Goal: Information Seeking & Learning: Learn about a topic

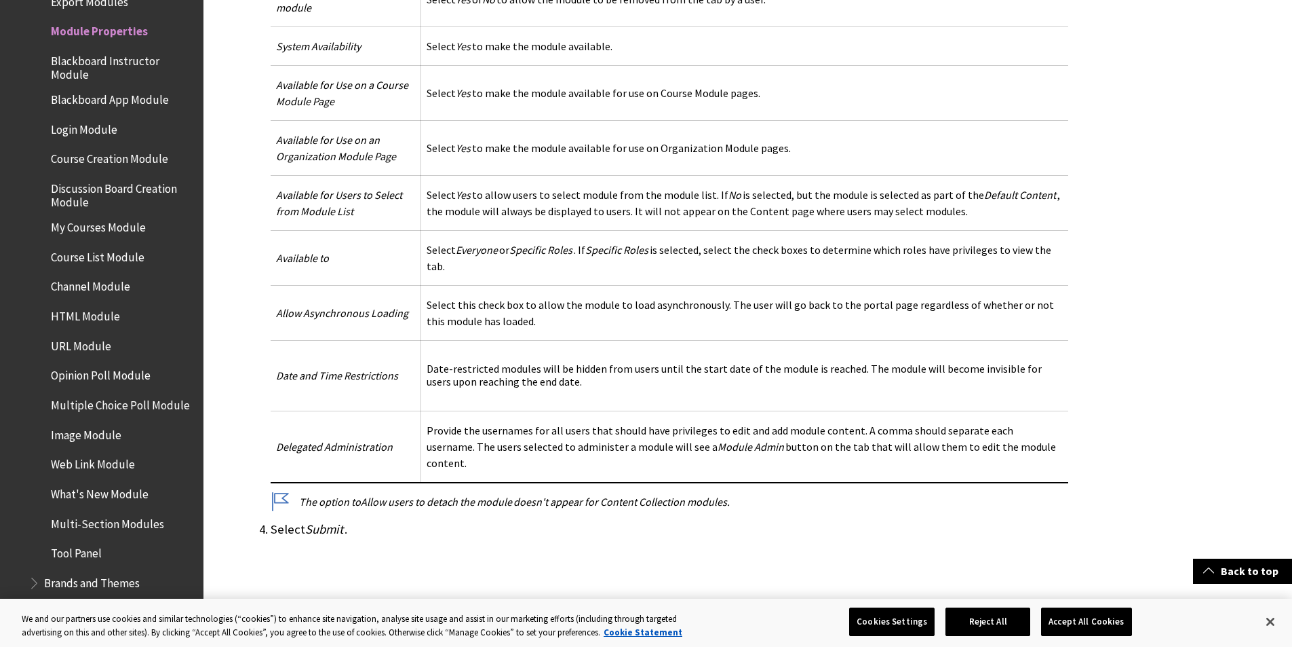
scroll to position [882, 0]
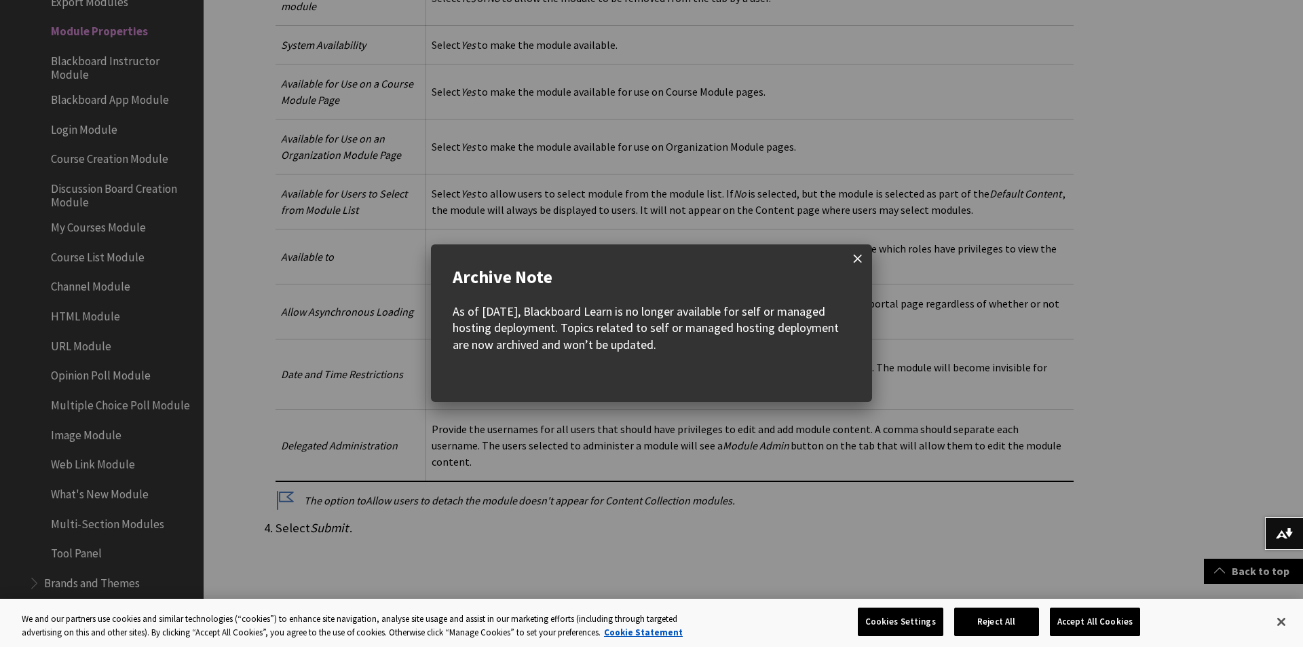
click at [849, 261] on span at bounding box center [857, 258] width 28 height 28
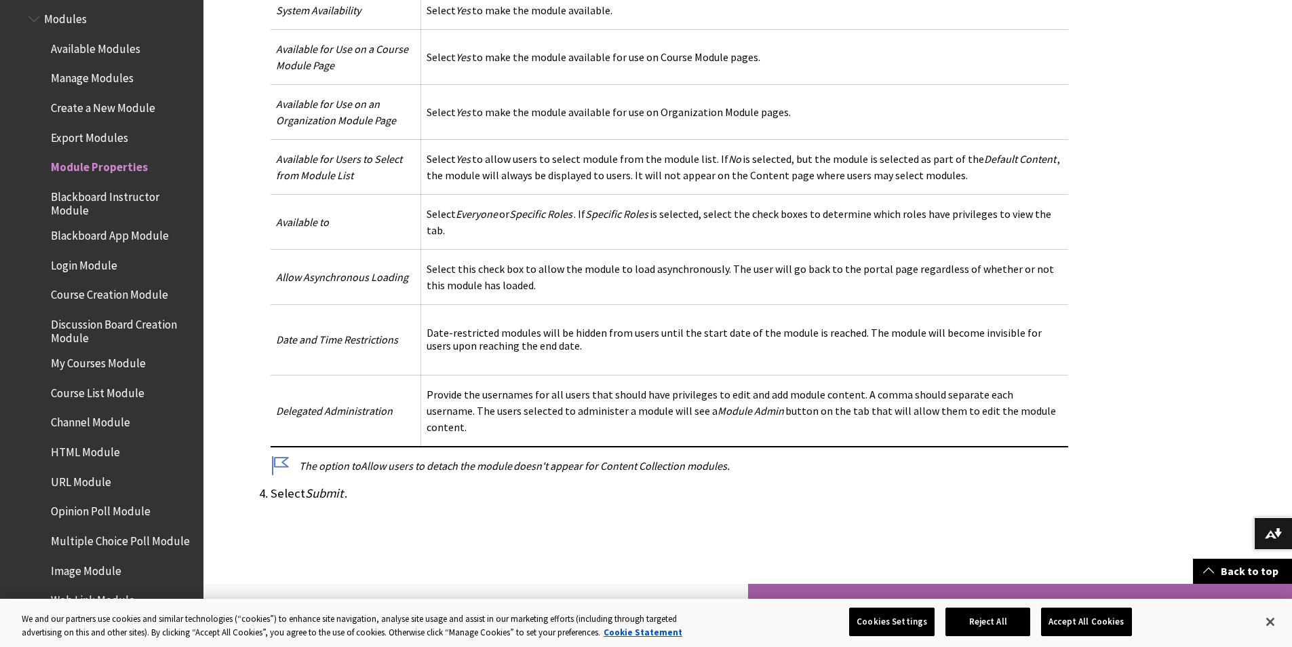
scroll to position [950, 0]
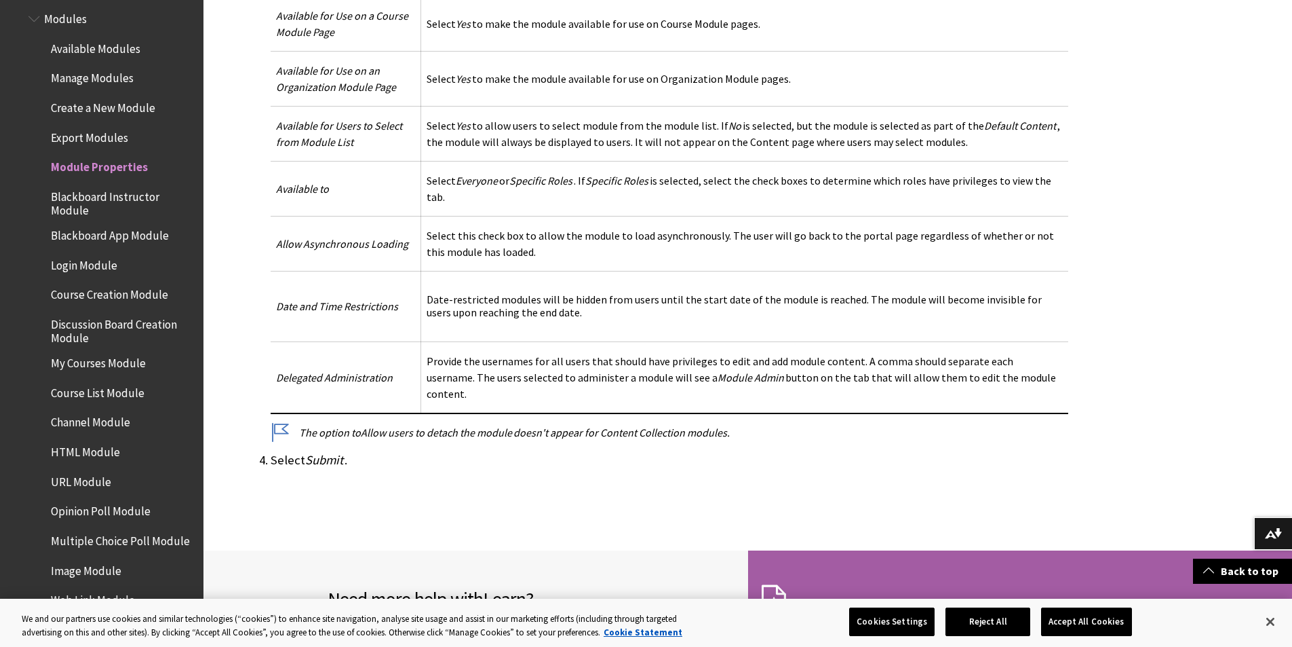
click at [135, 223] on ul "Available Modules Manage Modules Create a New Module Export Modules Module Prop…" at bounding box center [111, 368] width 167 height 663
click at [115, 366] on span "My Courses Module" at bounding box center [98, 360] width 95 height 18
click at [104, 449] on span "HTML Module" at bounding box center [85, 449] width 69 height 18
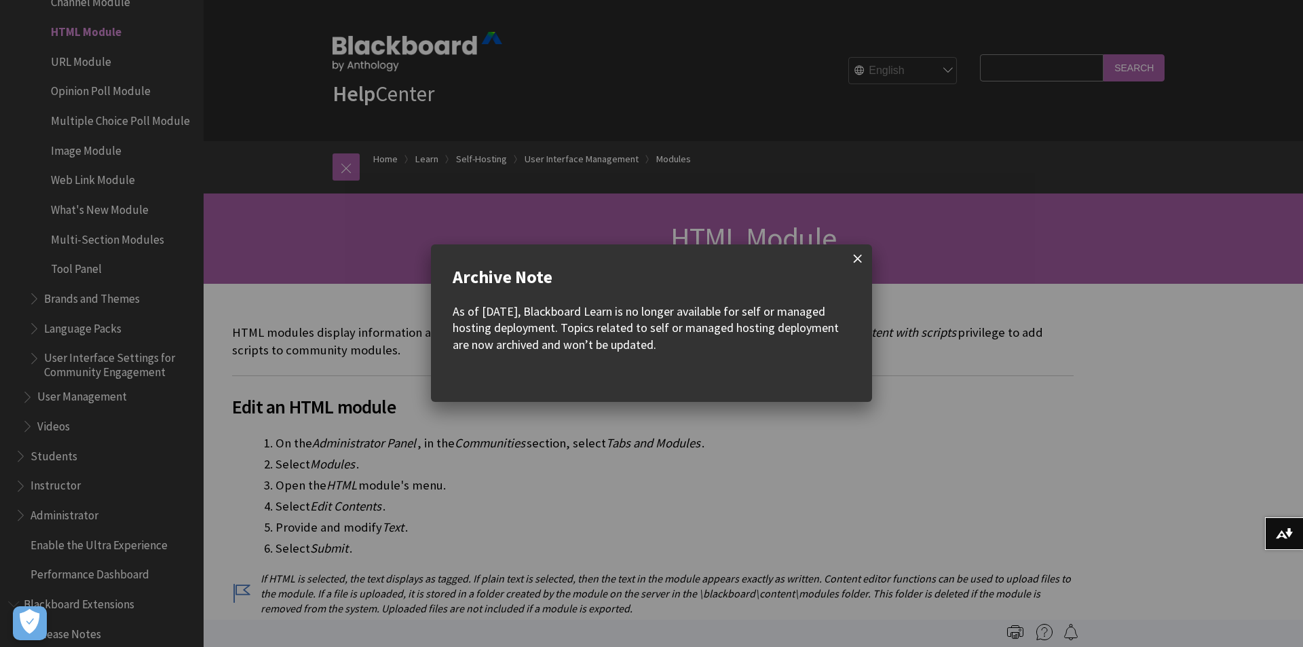
click at [848, 262] on span at bounding box center [857, 258] width 28 height 28
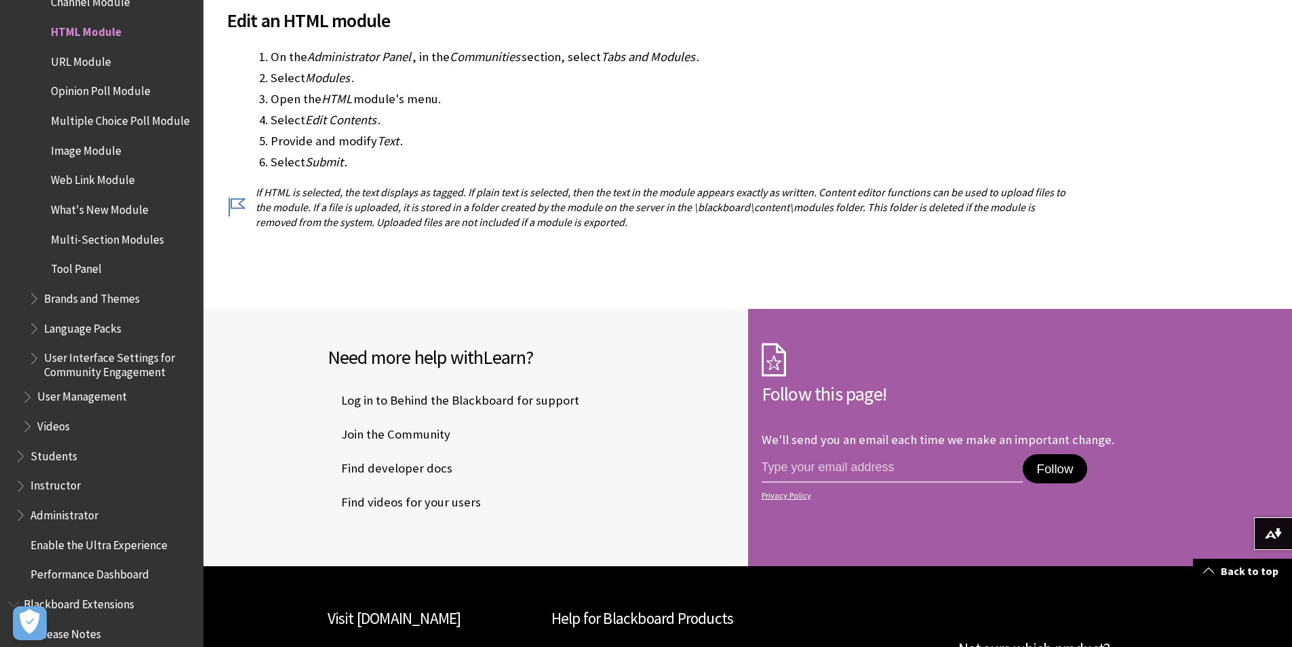
scroll to position [271, 0]
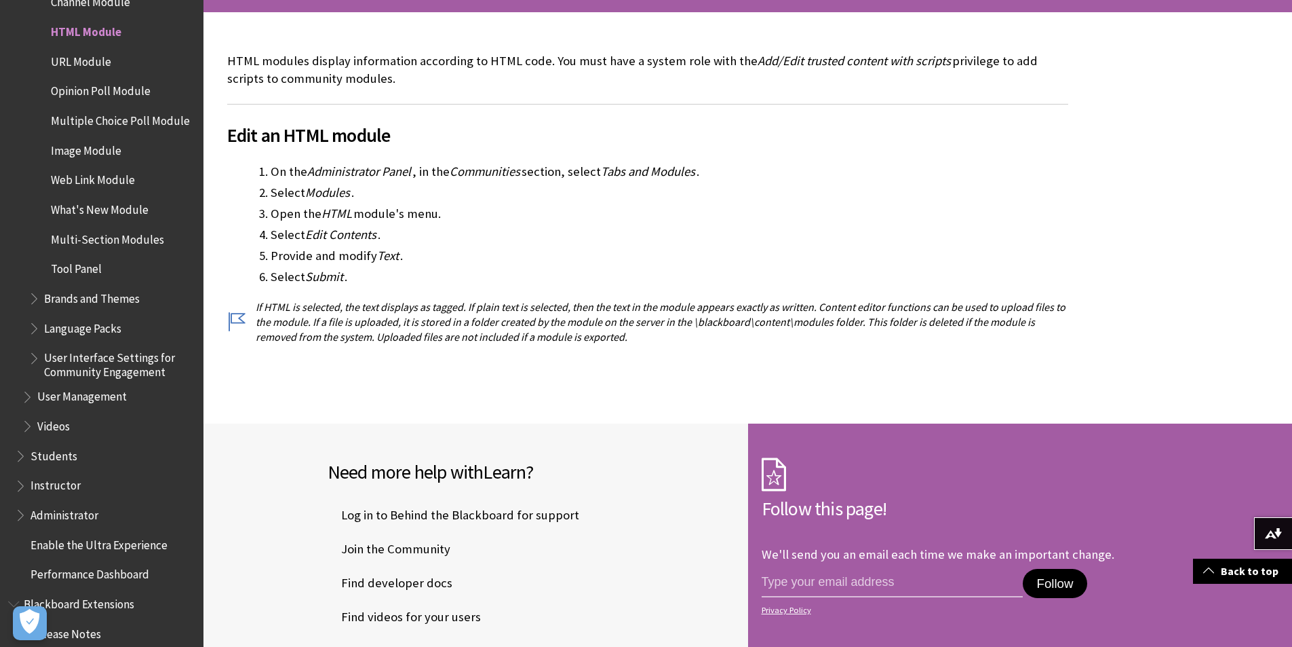
click at [72, 510] on span "Administrator" at bounding box center [65, 512] width 68 height 18
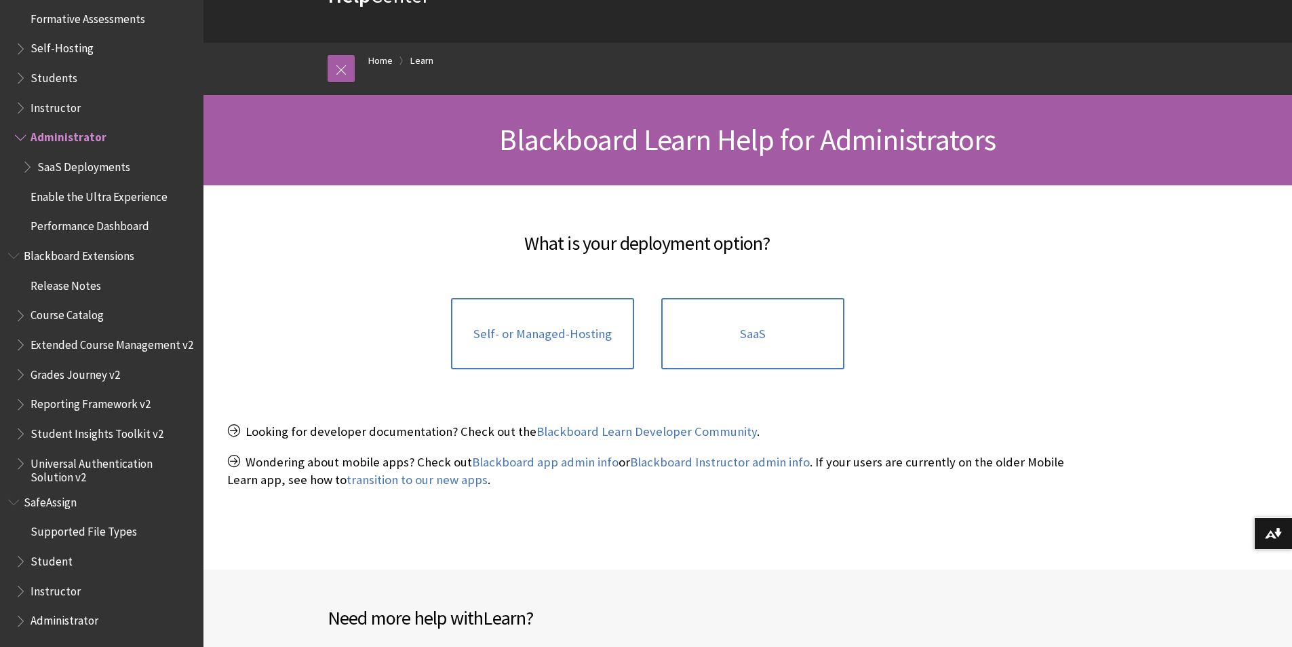
scroll to position [204, 0]
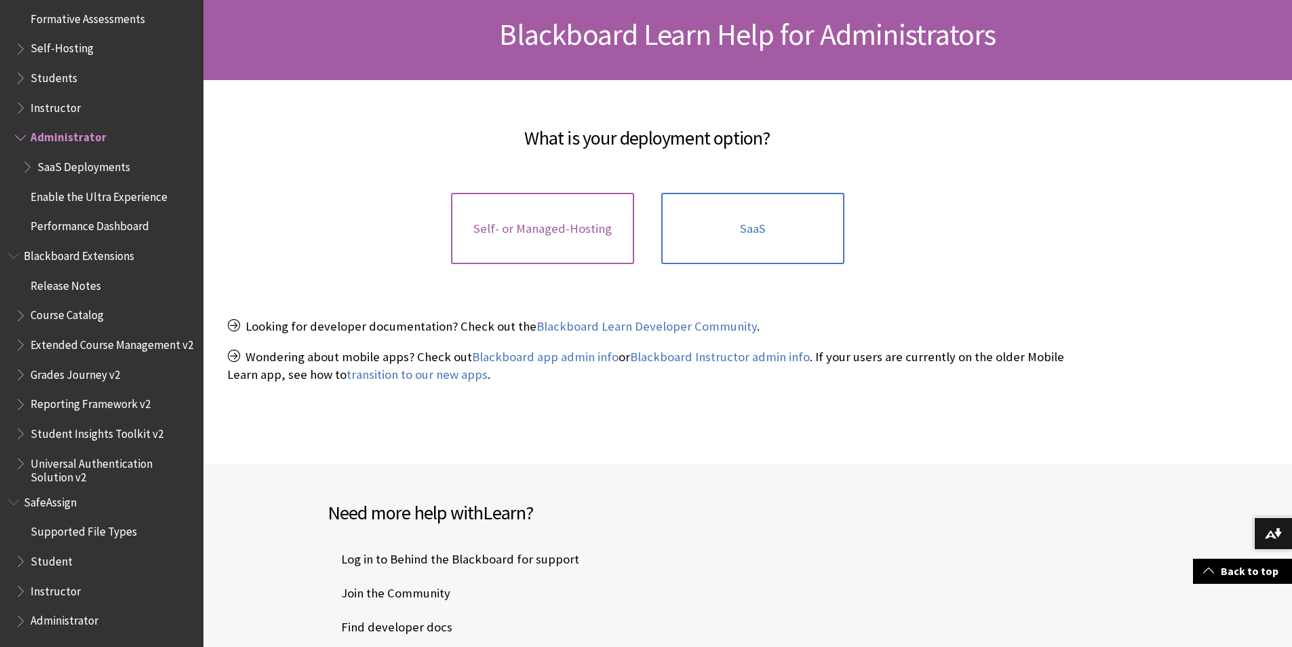
click at [595, 244] on link "Self- or Managed-Hosting" at bounding box center [542, 229] width 183 height 72
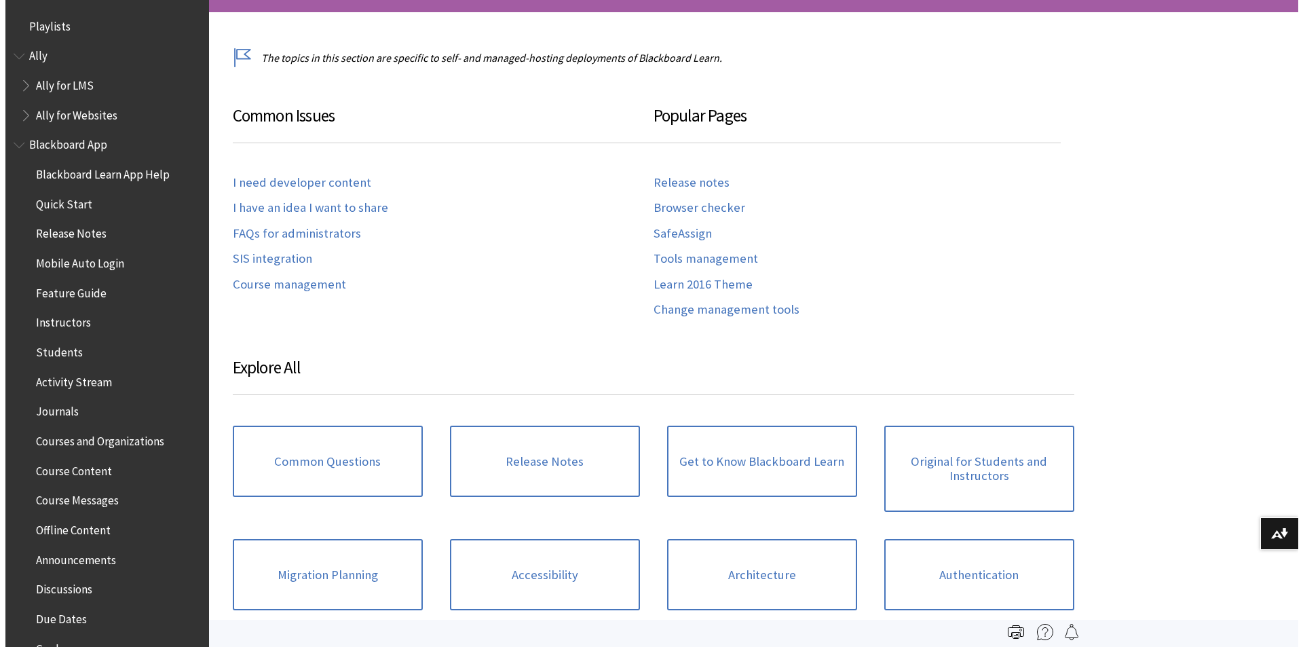
scroll to position [1277, 0]
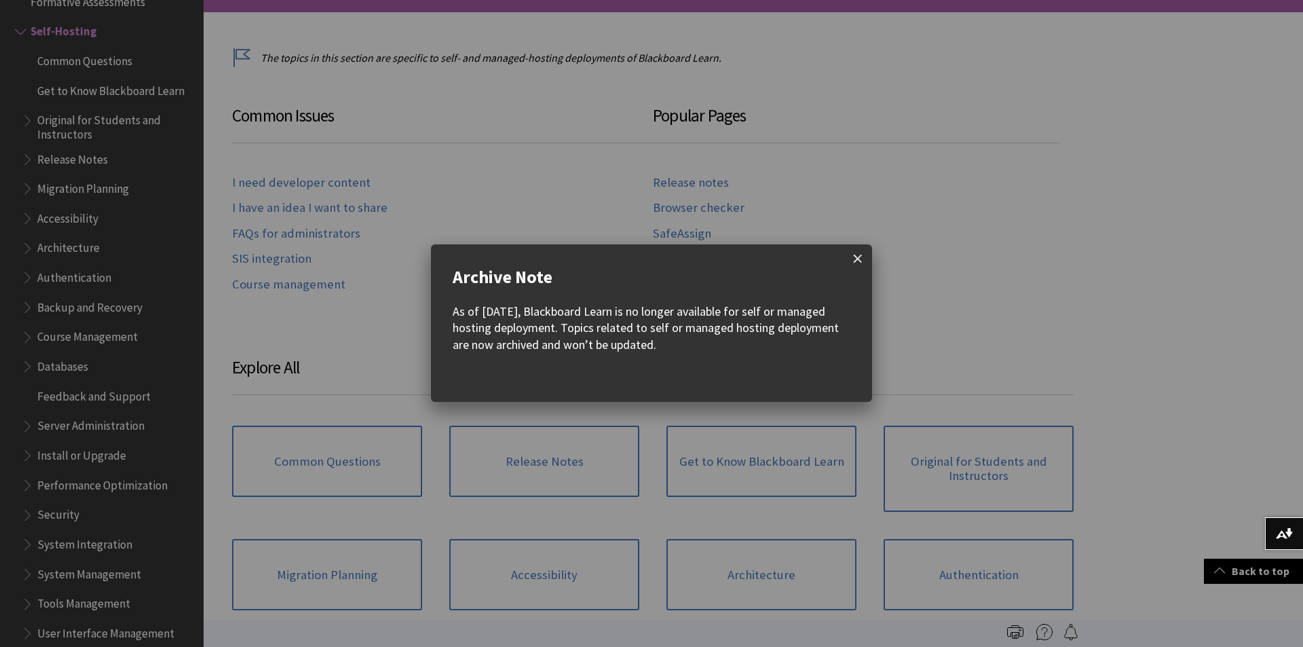
click at [870, 259] on span at bounding box center [857, 258] width 28 height 28
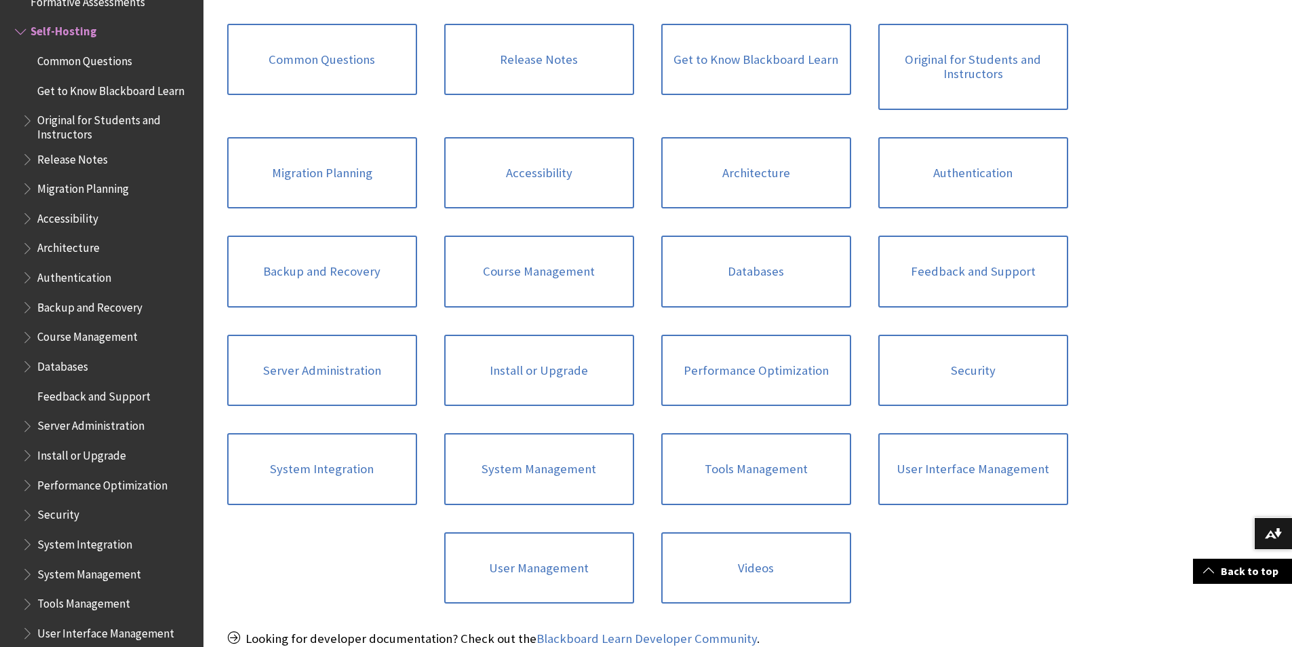
scroll to position [678, 0]
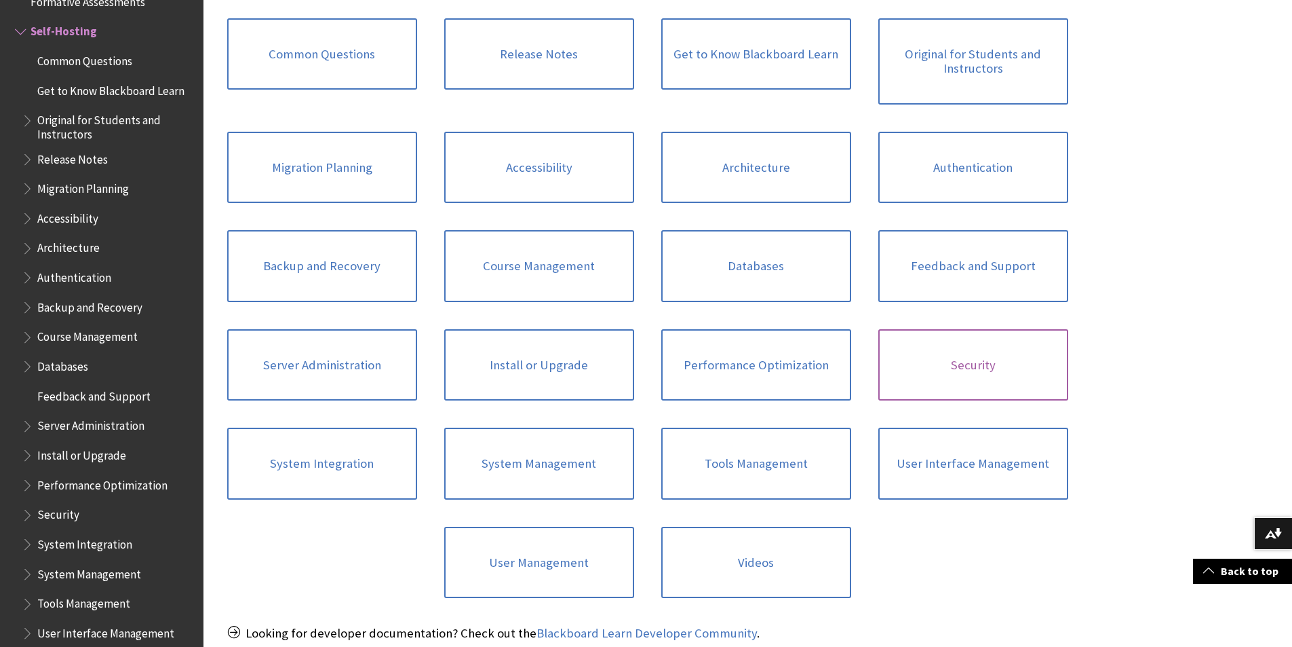
click at [955, 344] on link "Security" at bounding box center [974, 365] width 190 height 72
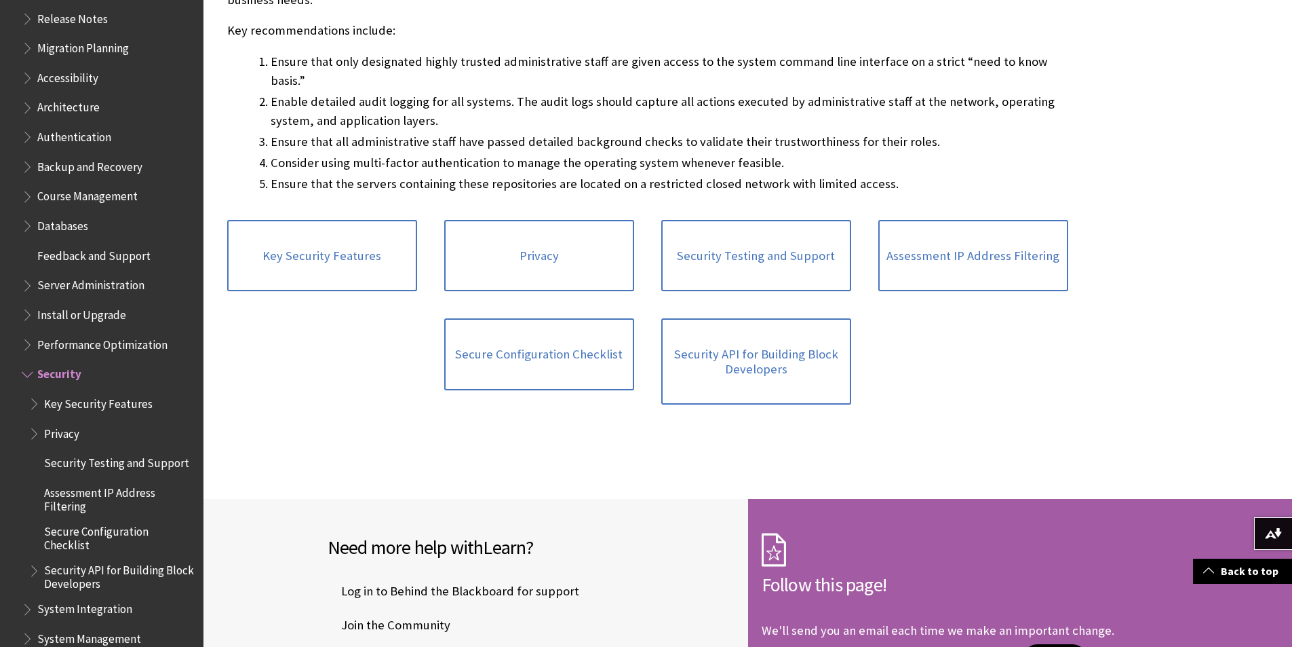
scroll to position [1421, 0]
click at [38, 374] on span "Security" at bounding box center [59, 369] width 44 height 18
click at [23, 339] on span "Book outline for Blackboard Learn Help" at bounding box center [29, 338] width 14 height 17
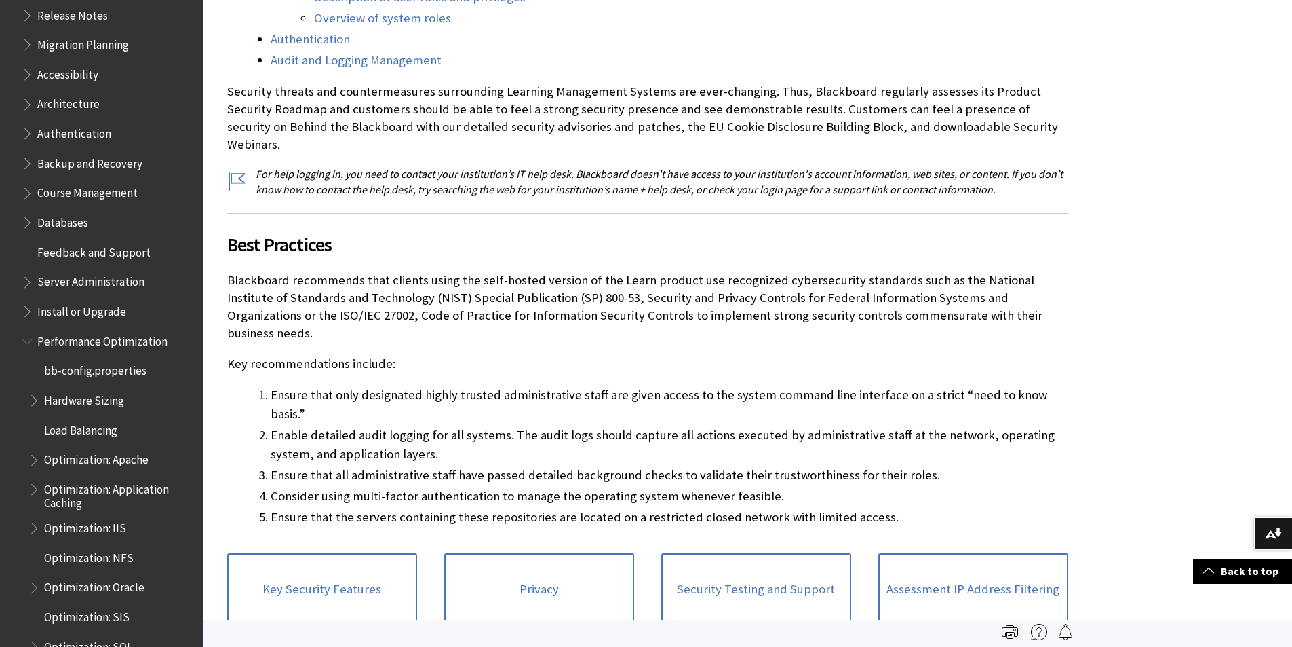
scroll to position [746, 0]
